Goal: Transaction & Acquisition: Purchase product/service

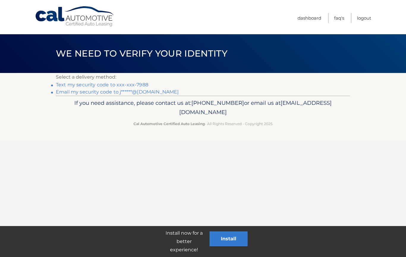
click at [236, 240] on button "Install" at bounding box center [229, 238] width 38 height 15
click at [125, 90] on link "Email my security code to j******@gmail.com" at bounding box center [117, 92] width 123 height 6
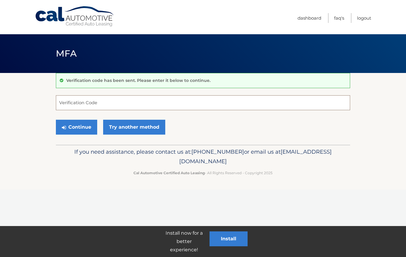
click at [129, 104] on input "Verification Code" at bounding box center [203, 102] width 295 height 15
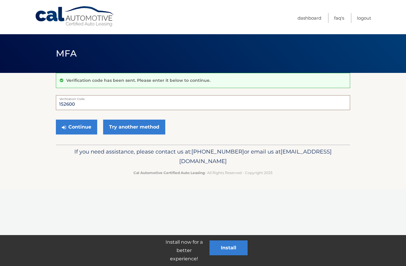
type input "152600"
click at [76, 127] on button "Continue" at bounding box center [76, 127] width 41 height 15
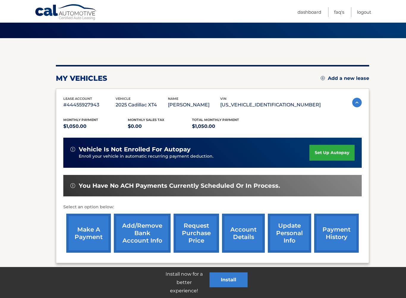
scroll to position [35, 0]
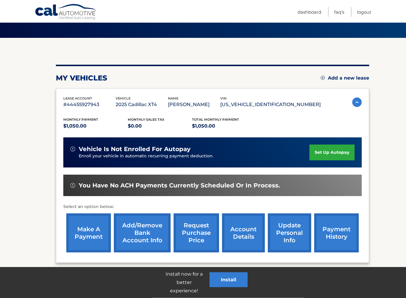
click at [87, 237] on link "make a payment" at bounding box center [88, 232] width 45 height 39
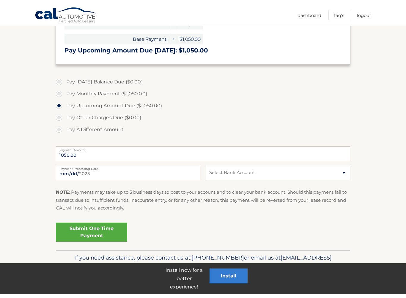
scroll to position [126, 0]
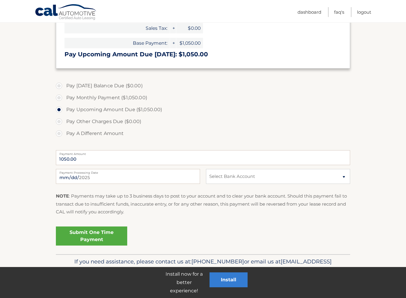
click at [76, 235] on link "Submit One Time Payment" at bounding box center [91, 235] width 71 height 19
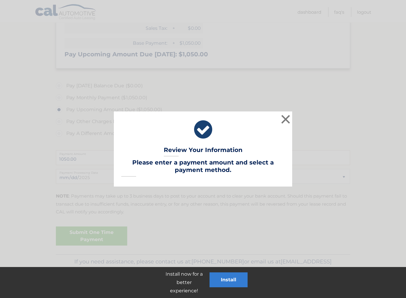
click at [292, 118] on button "×" at bounding box center [286, 119] width 12 height 12
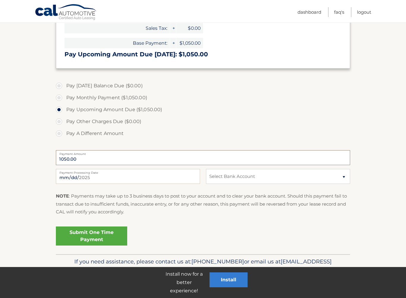
click at [100, 156] on input "1050.00" at bounding box center [203, 157] width 295 height 15
click at [253, 158] on input "1050.00" at bounding box center [203, 157] width 295 height 15
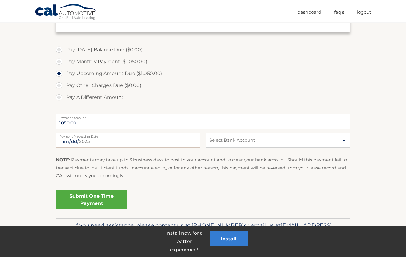
scroll to position [162, 0]
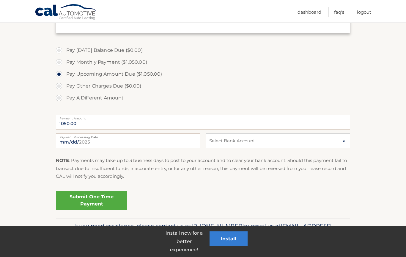
click at [106, 199] on link "Submit One Time Payment" at bounding box center [91, 200] width 71 height 19
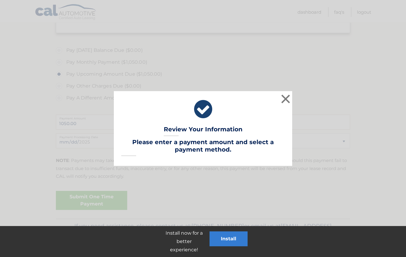
click at [289, 98] on button "×" at bounding box center [286, 99] width 12 height 12
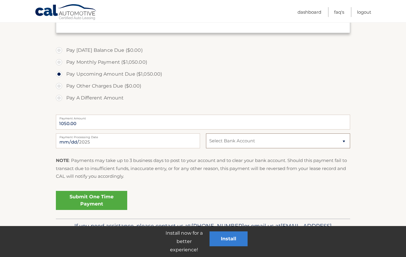
click at [339, 141] on select "Select Bank Account Checking CITIBANK NA *****5849 Checking CITIBANK NA *****58…" at bounding box center [278, 140] width 144 height 15
select select "MDBjYzFmMDEtNWUyOS00YmE2LThlMGEtYjkyMzFiNDZhOTcw"
click at [219, 186] on fieldset "Pay Today's Balance Due ($0.00) Pay Monthly Payment ($1,050.00) Pay Upcoming Am…" at bounding box center [203, 131] width 295 height 176
click at [109, 196] on link "Submit One Time Payment" at bounding box center [91, 200] width 71 height 19
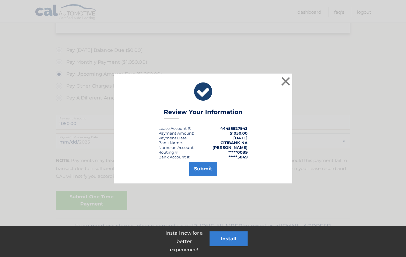
click at [208, 165] on button "Submit" at bounding box center [204, 169] width 28 height 14
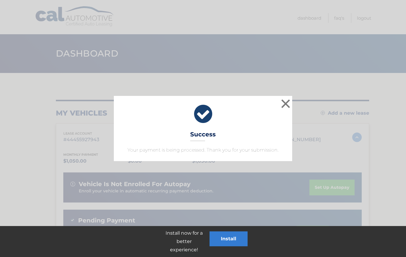
click at [287, 102] on button "×" at bounding box center [286, 104] width 12 height 12
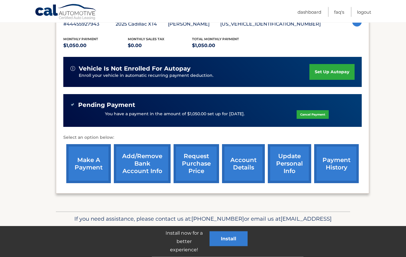
scroll to position [122, 0]
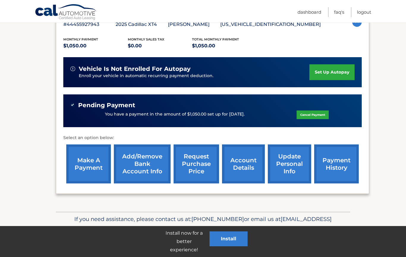
click at [231, 239] on button "Install" at bounding box center [229, 238] width 38 height 15
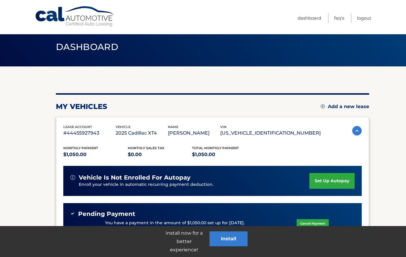
scroll to position [0, 0]
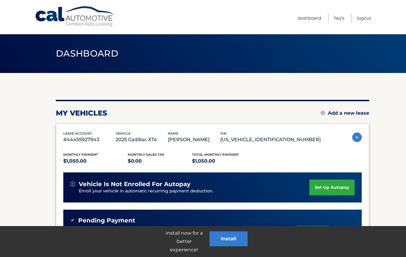
click at [365, 19] on link "Logout" at bounding box center [364, 18] width 14 height 10
